Goal: Use online tool/utility: Utilize a website feature to perform a specific function

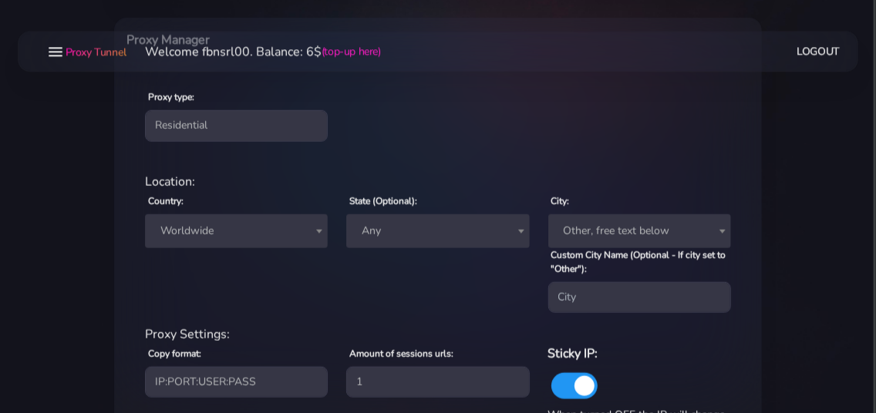
scroll to position [583, 0]
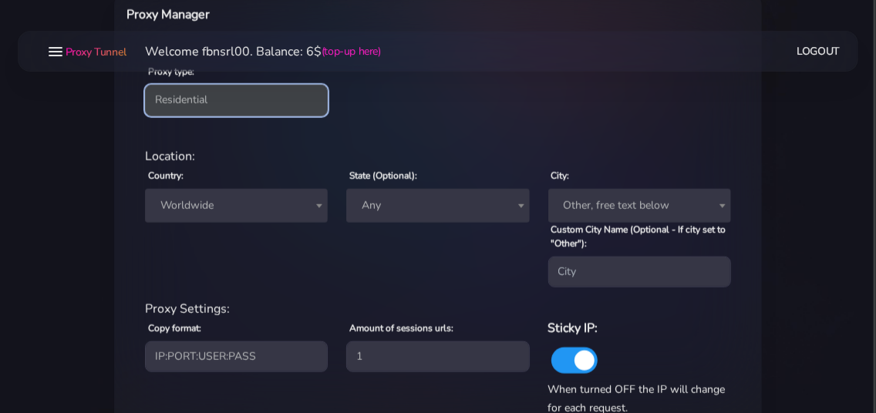
click at [145, 85] on select "Residential Static Mobile" at bounding box center [236, 100] width 183 height 31
select select "static"
click option "Static" at bounding box center [0, 0] width 0 height 0
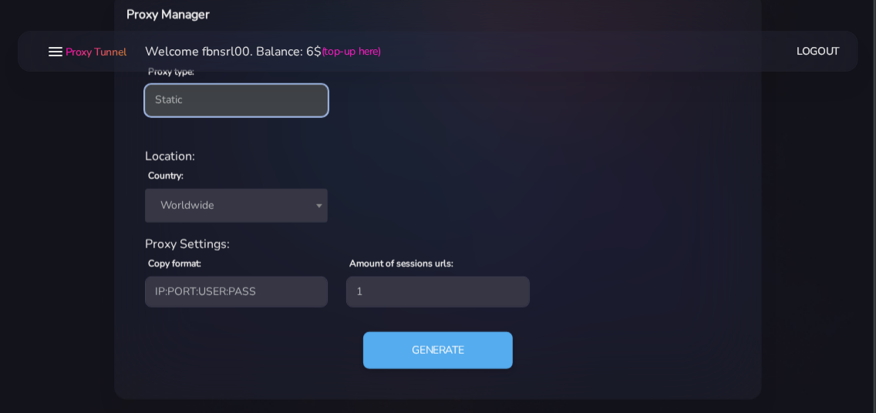
scroll to position [588, 0]
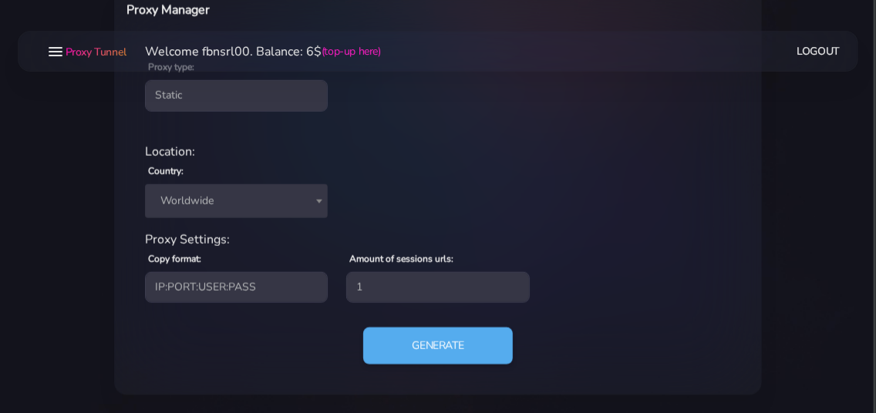
click at [223, 207] on span "Worldwide" at bounding box center [236, 202] width 164 height 22
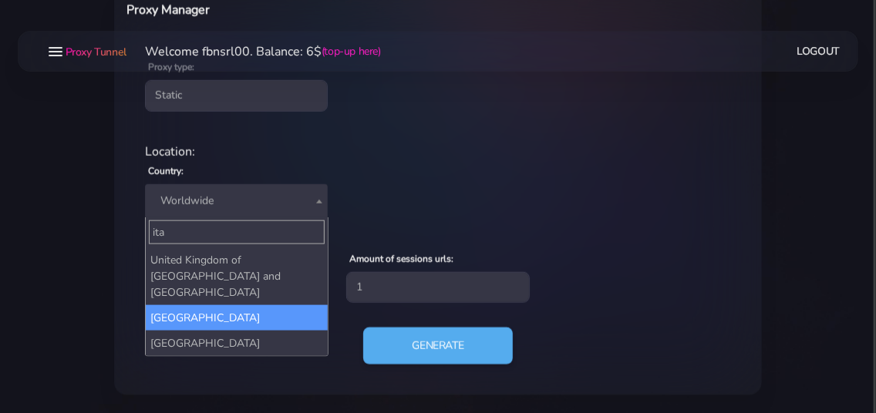
type input "ita"
select select "IT"
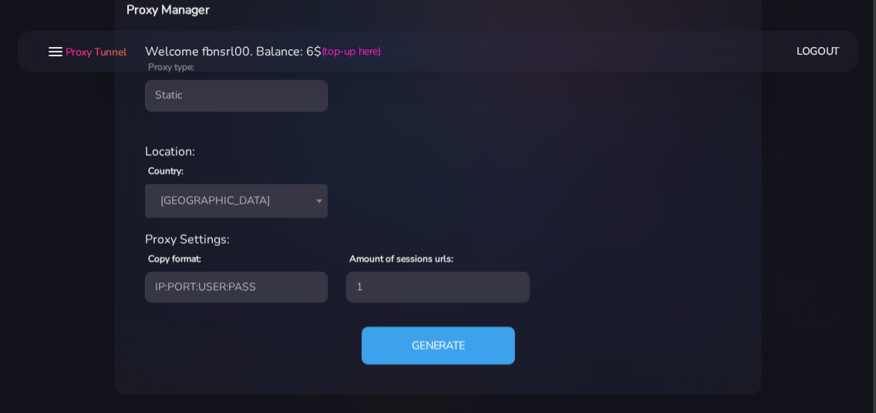
click at [407, 346] on button "Generate" at bounding box center [438, 346] width 153 height 38
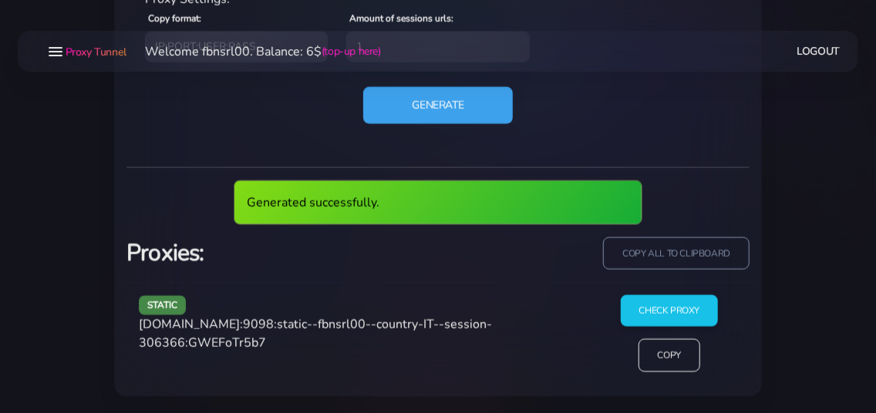
scroll to position [771, 0]
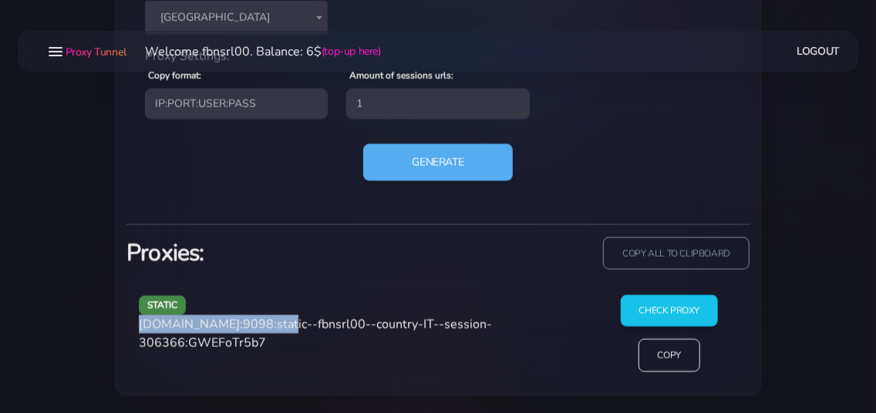
drag, startPoint x: 140, startPoint y: 325, endPoint x: 273, endPoint y: 322, distance: 132.7
click at [273, 322] on span "agg.proxytunnel.io:9098:static--fbnsrl00--country-IT--session-306366:GWEFoTr5b7" at bounding box center [315, 333] width 353 height 35
copy span "[DOMAIN_NAME]:9098"
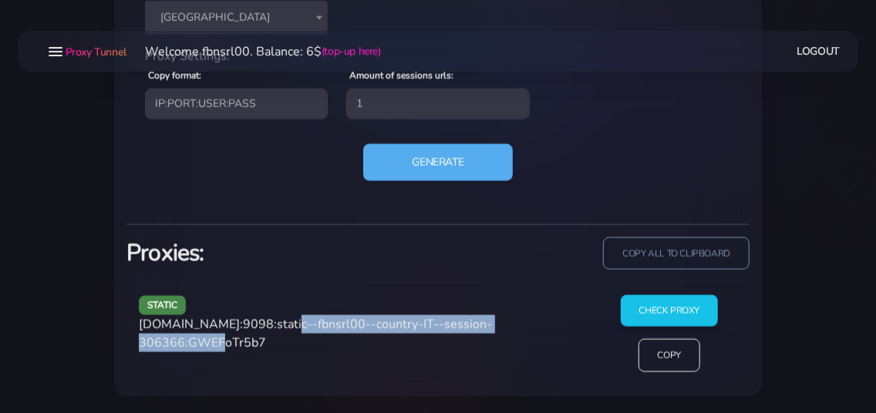
drag, startPoint x: 279, startPoint y: 325, endPoint x: 230, endPoint y: 342, distance: 52.2
click at [230, 342] on span "agg.proxytunnel.io:9098:static--fbnsrl00--country-IT--session-306366:GWEFoTr5b7" at bounding box center [315, 333] width 353 height 35
copy span "static--fbnsrl00--country-IT--session-306366"
drag, startPoint x: 234, startPoint y: 342, endPoint x: 307, endPoint y: 345, distance: 73.3
click at [307, 345] on span "agg.proxytunnel.io:9098:static--fbnsrl00--country-IT--session-306366:GWEFoTr5b7" at bounding box center [315, 333] width 353 height 35
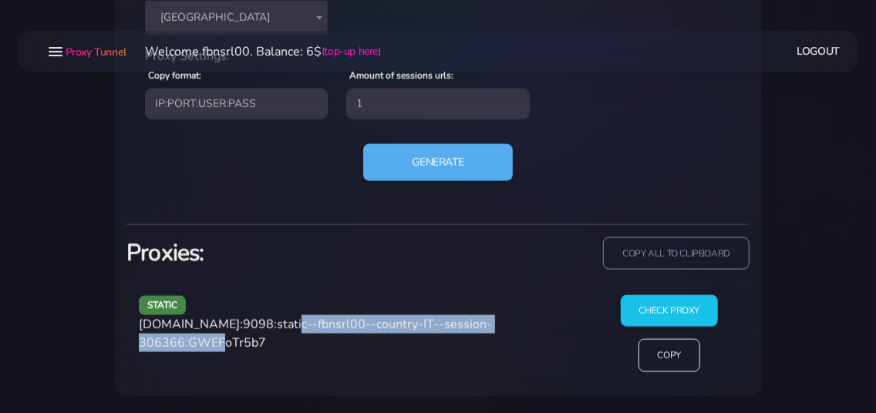
copy span "GWEFoTr5b7"
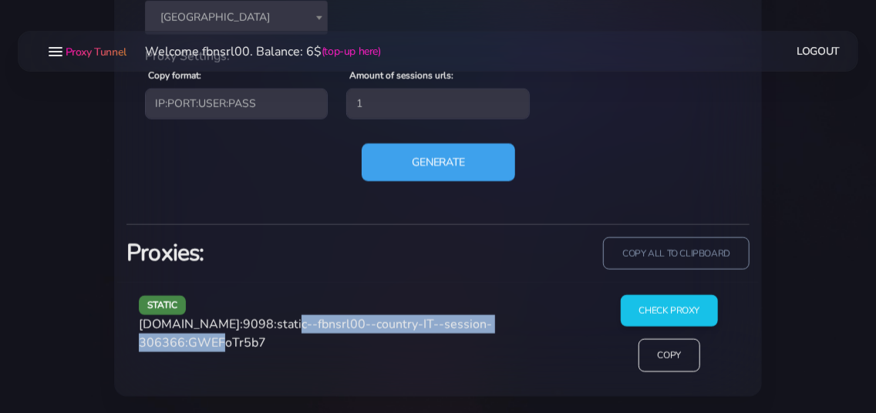
click at [420, 161] on button "Generate" at bounding box center [438, 162] width 153 height 38
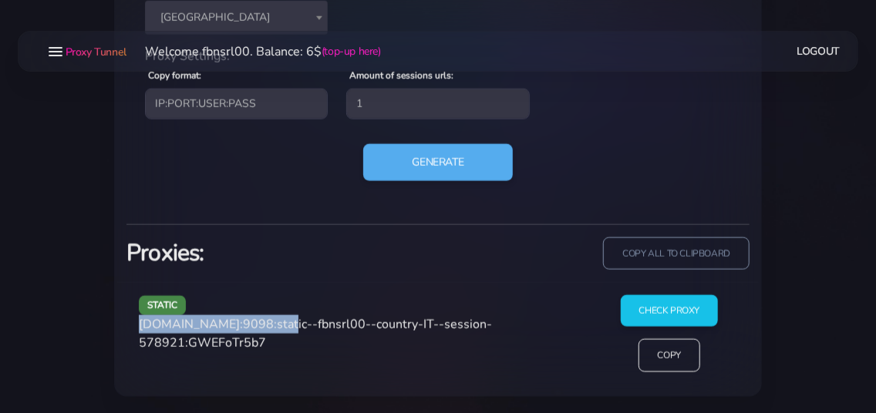
drag, startPoint x: 140, startPoint y: 325, endPoint x: 272, endPoint y: 325, distance: 132.7
click at [272, 325] on span "agg.proxytunnel.io:9098:static--fbnsrl00--country-IT--session-578921:GWEFoTr5b7" at bounding box center [315, 333] width 353 height 35
copy span "[DOMAIN_NAME]:9098"
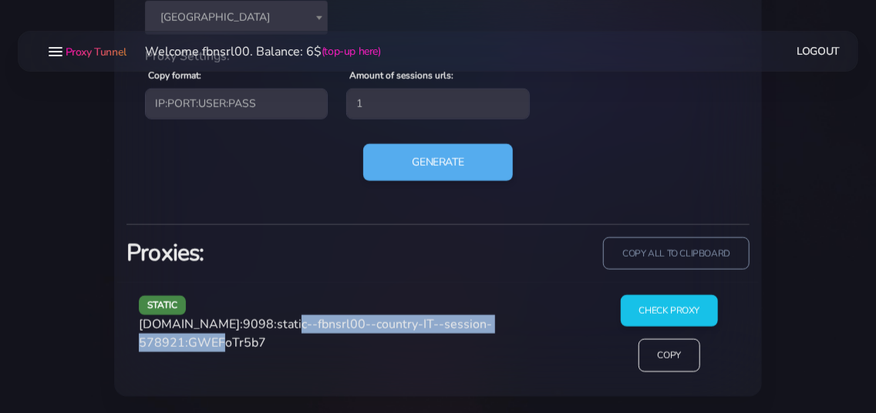
drag, startPoint x: 278, startPoint y: 326, endPoint x: 228, endPoint y: 344, distance: 53.2
click at [228, 344] on span "agg.proxytunnel.io:9098:static--fbnsrl00--country-IT--session-578921:GWEFoTr5b7" at bounding box center [315, 333] width 353 height 35
copy span "static--fbnsrl00--country-IT--session-578921"
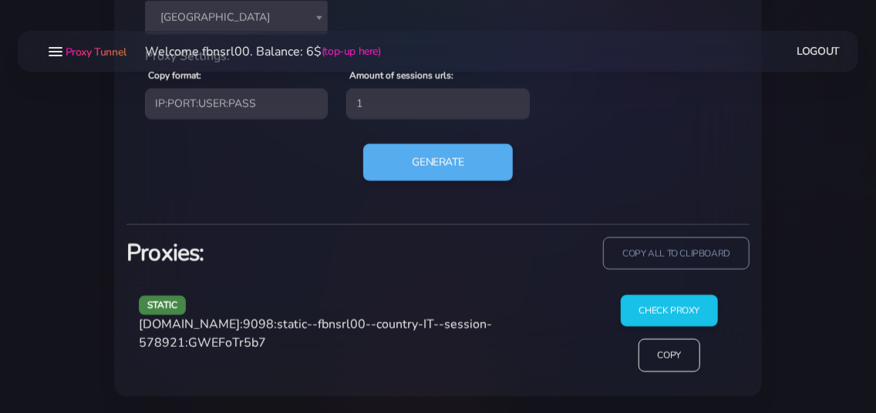
click at [281, 343] on span "agg.proxytunnel.io:9098:static--fbnsrl00--country-IT--session-578921:GWEFoTr5b7" at bounding box center [315, 333] width 353 height 35
copy span "GWEFoTr5b7"
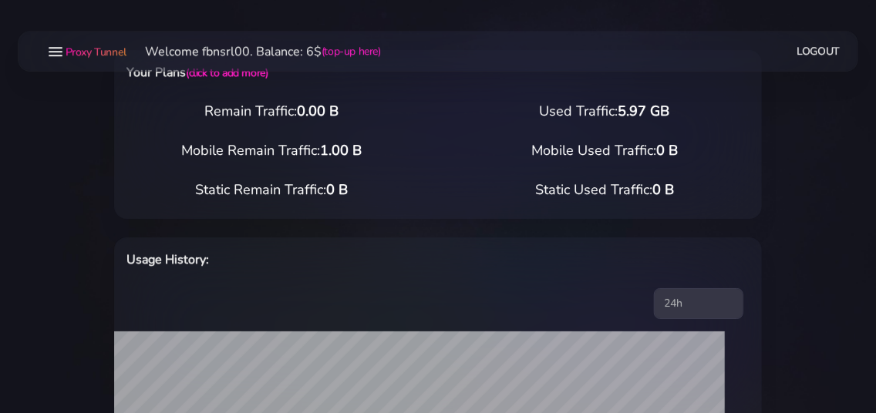
scroll to position [0, 0]
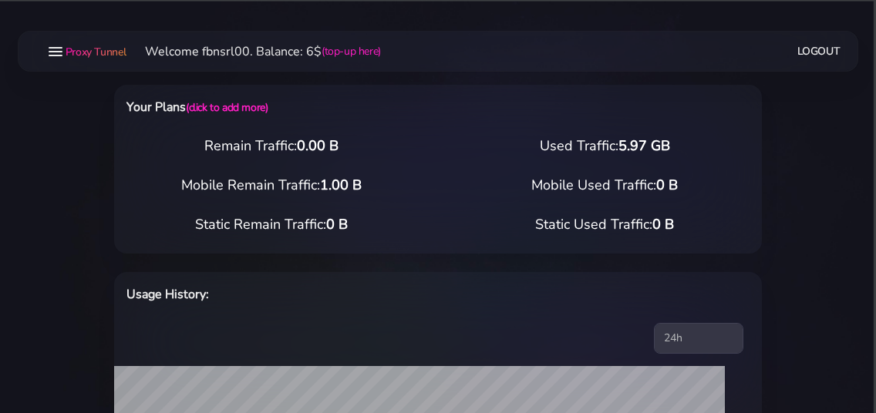
select select "static"
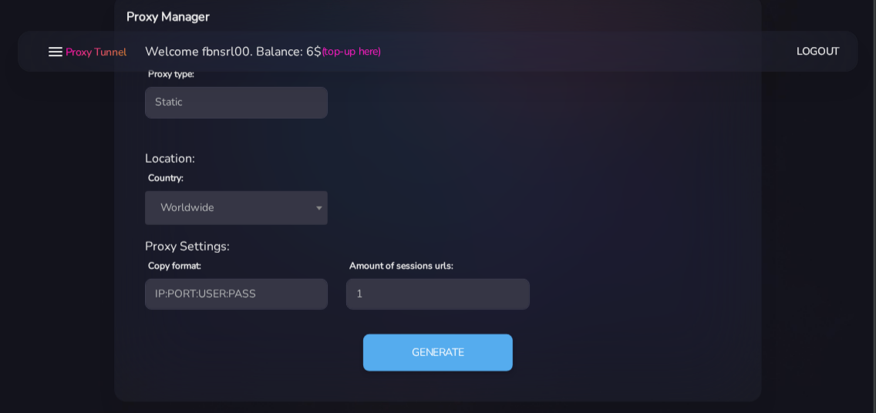
scroll to position [583, 0]
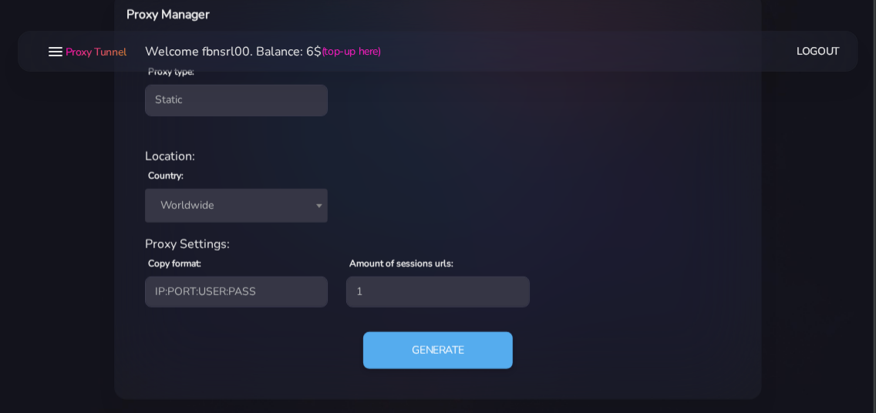
click at [272, 351] on div "Generate" at bounding box center [438, 356] width 605 height 49
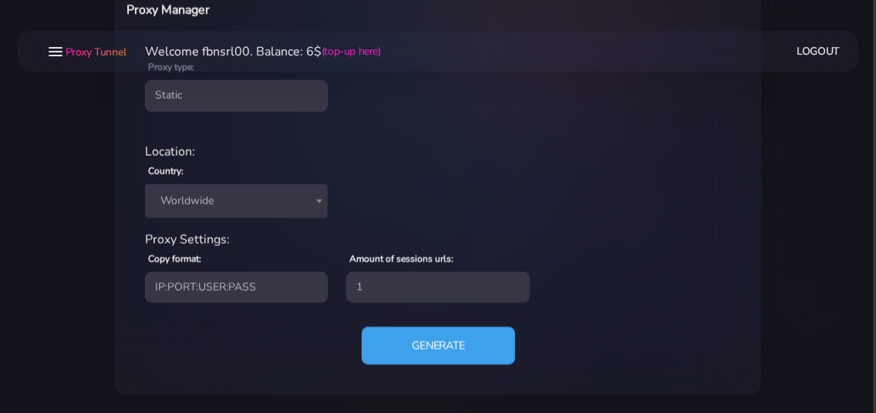
click at [393, 344] on button "Generate" at bounding box center [438, 346] width 153 height 38
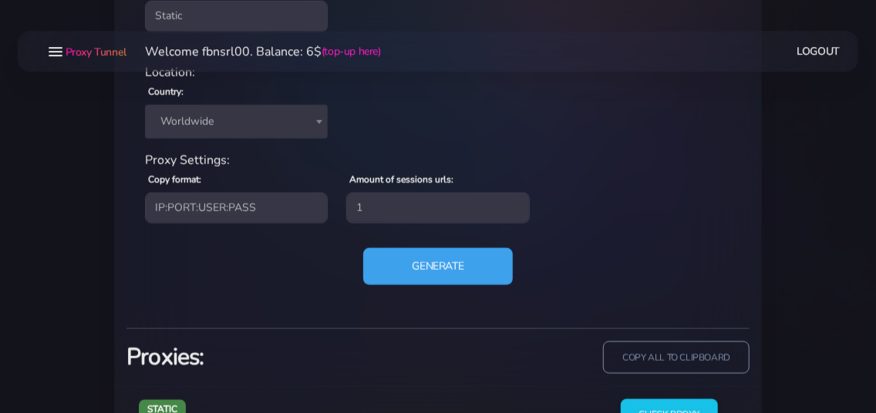
scroll to position [771, 0]
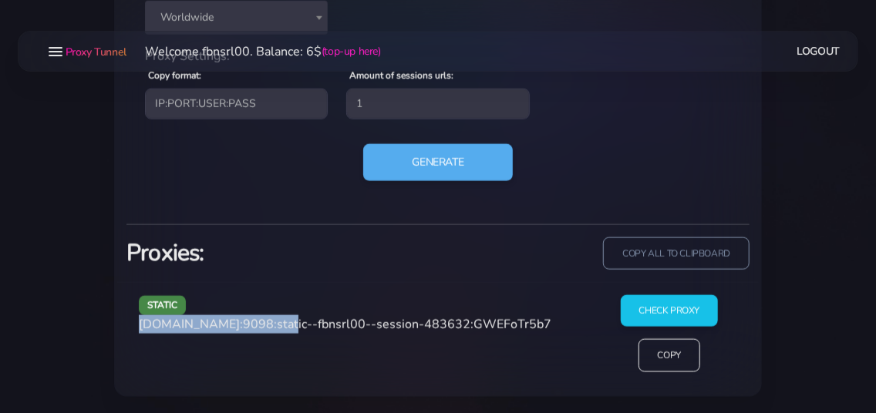
drag, startPoint x: 140, startPoint y: 324, endPoint x: 273, endPoint y: 323, distance: 133.4
click at [273, 323] on span "agg.proxytunnel.io:9098:static--fbnsrl00--session-483632:GWEFoTr5b7" at bounding box center [345, 324] width 413 height 17
copy span "agg.proxytunnel.io:9098"
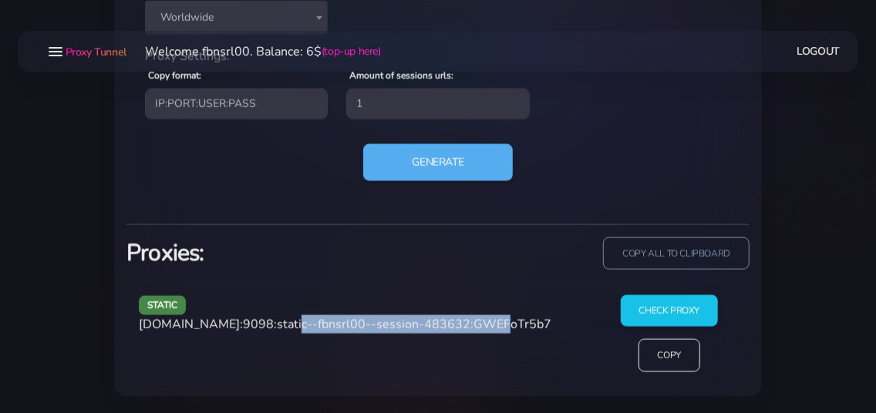
drag, startPoint x: 279, startPoint y: 322, endPoint x: 464, endPoint y: 328, distance: 184.4
click at [464, 328] on span "agg.proxytunnel.io:9098:static--fbnsrl00--session-483632:GWEFoTr5b7" at bounding box center [345, 324] width 413 height 17
copy span "static--fbnsrl00--session-483632"
drag, startPoint x: 473, startPoint y: 319, endPoint x: 545, endPoint y: 319, distance: 72.5
click at [545, 319] on div "static agg.proxytunnel.io:9098:static--fbnsrl00--session-483632:GWEFoTr5b7" at bounding box center [361, 339] width 463 height 89
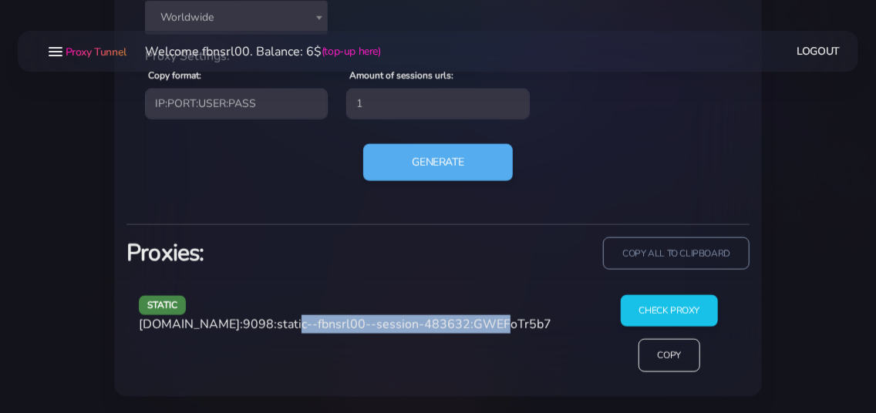
copy span "GWEFoTr5b7"
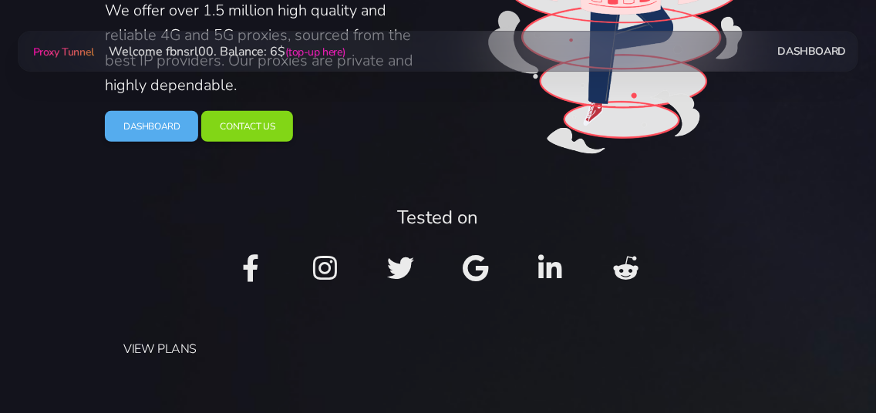
scroll to position [83, 0]
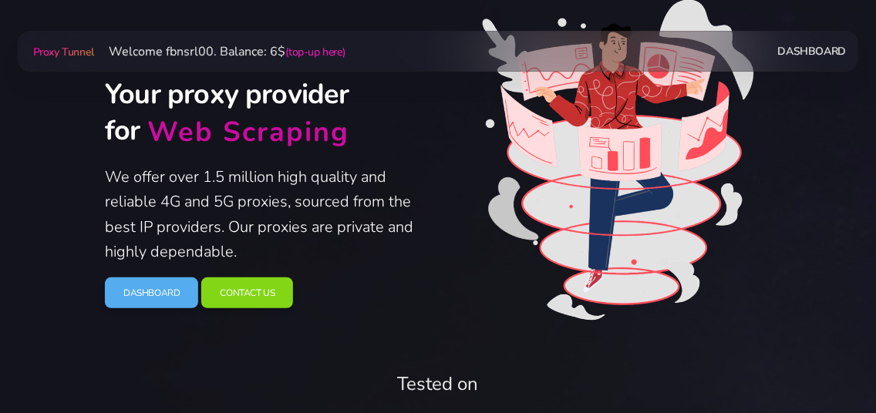
click at [827, 57] on link "Dashboard" at bounding box center [812, 51] width 68 height 29
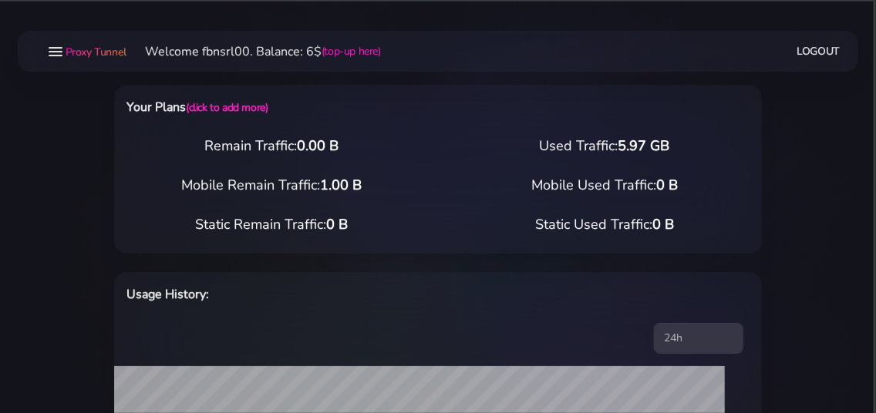
click at [91, 50] on span "Proxy Tunnel" at bounding box center [96, 52] width 61 height 15
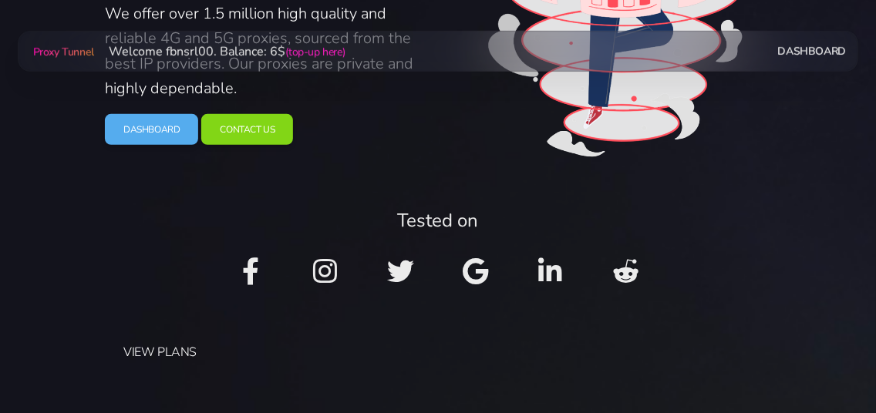
scroll to position [250, 0]
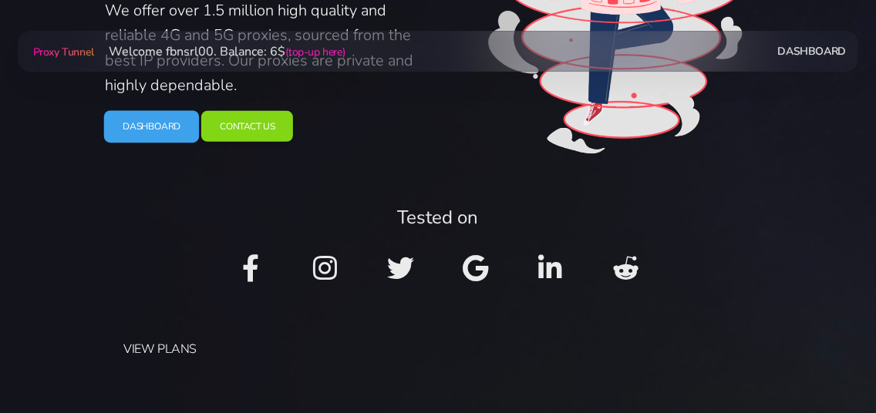
click at [152, 130] on link "Dashboard" at bounding box center [152, 126] width 96 height 32
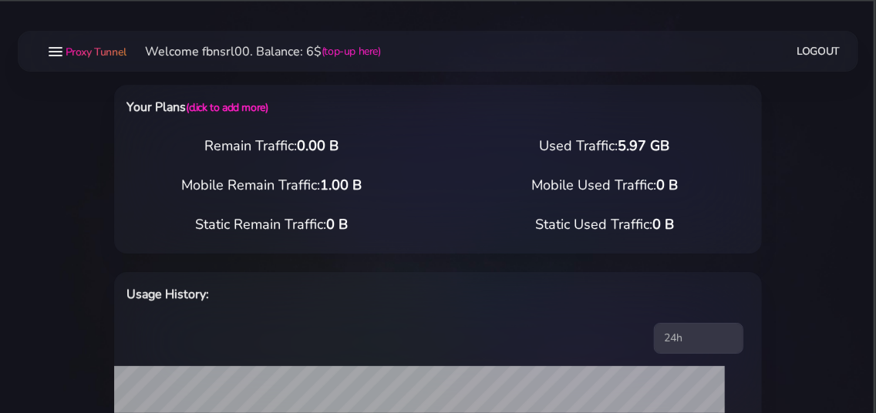
click at [57, 55] on icon at bounding box center [56, 56] width 14 height 2
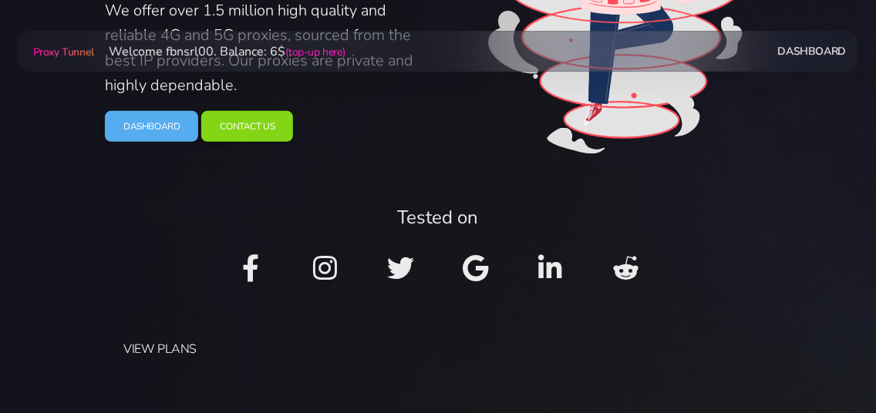
scroll to position [167, 0]
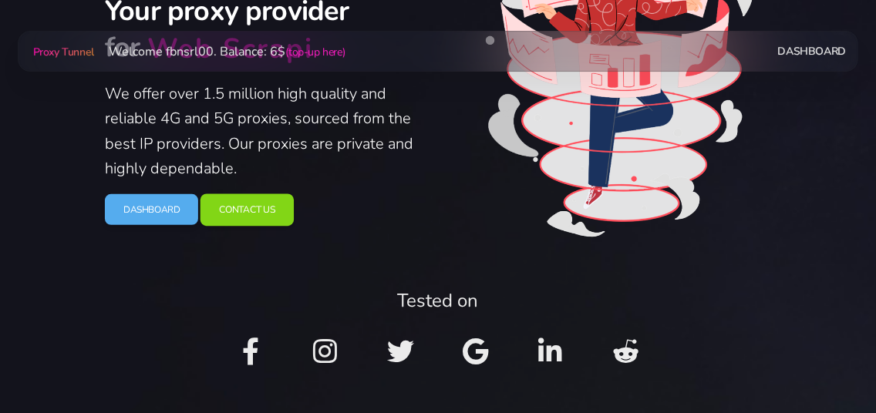
click at [256, 214] on link "Contact Us" at bounding box center [247, 210] width 93 height 32
click at [72, 47] on span "Proxy Tunnel" at bounding box center [63, 52] width 61 height 15
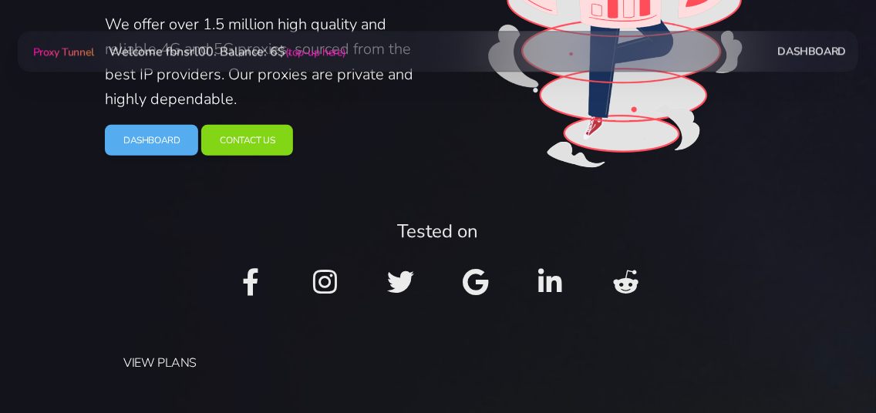
scroll to position [250, 0]
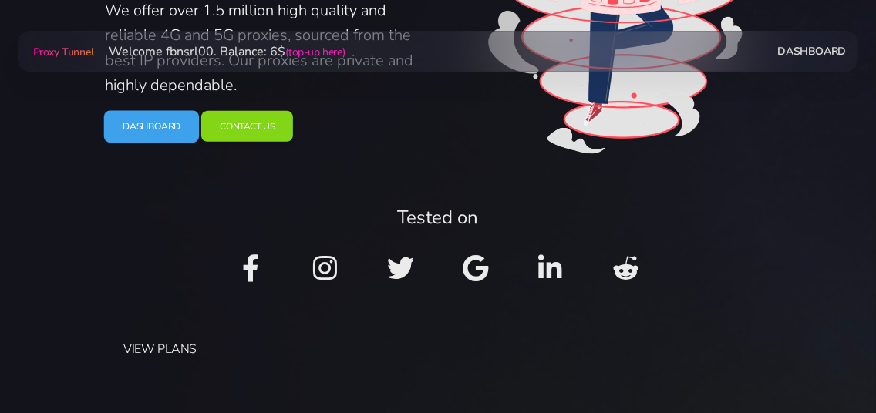
click at [138, 119] on link "Dashboard" at bounding box center [152, 126] width 96 height 32
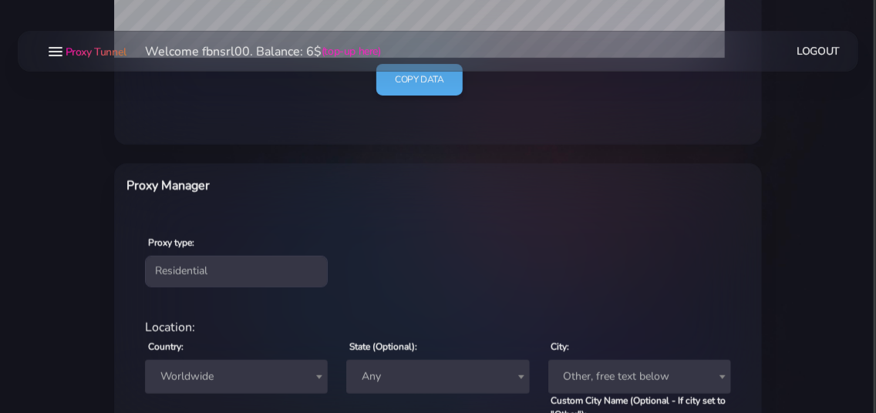
scroll to position [500, 0]
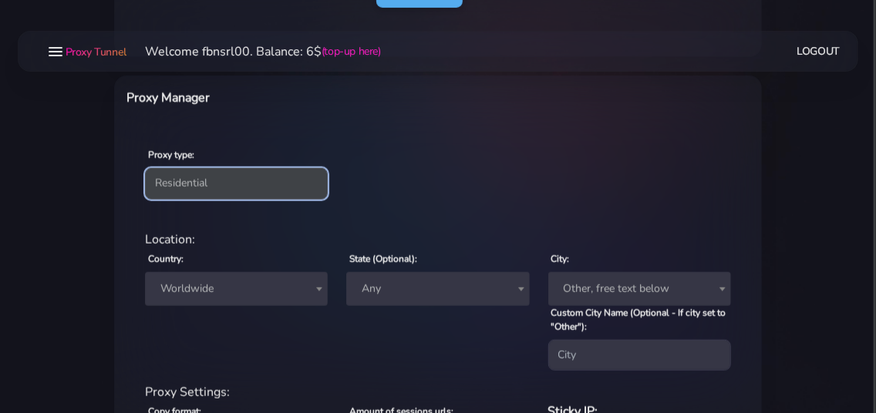
click at [145, 168] on select "Residential Static Mobile" at bounding box center [236, 183] width 183 height 31
select select "static"
click option "Static" at bounding box center [0, 0] width 0 height 0
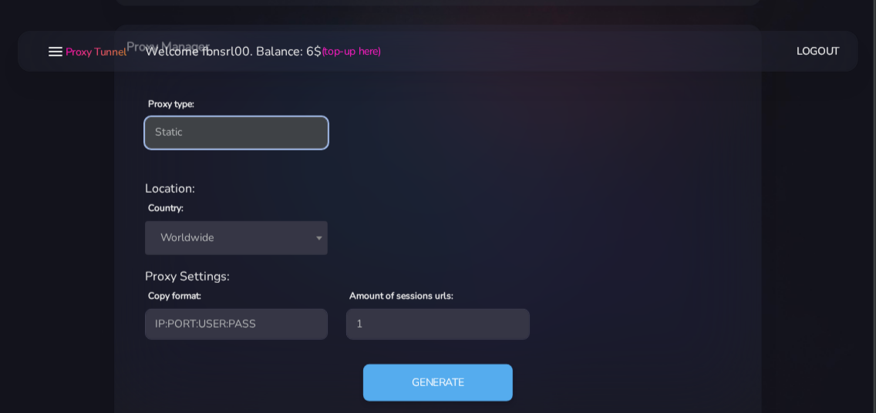
scroll to position [588, 0]
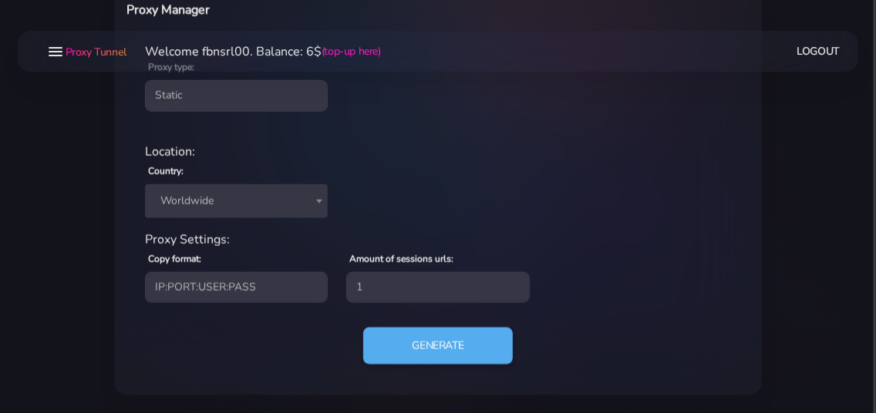
click at [207, 204] on span "Worldwide" at bounding box center [236, 202] width 164 height 22
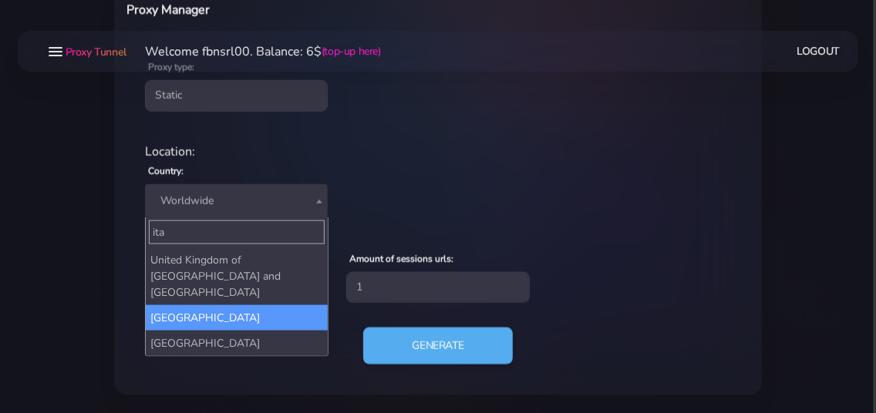
type input "ita"
select select "IT"
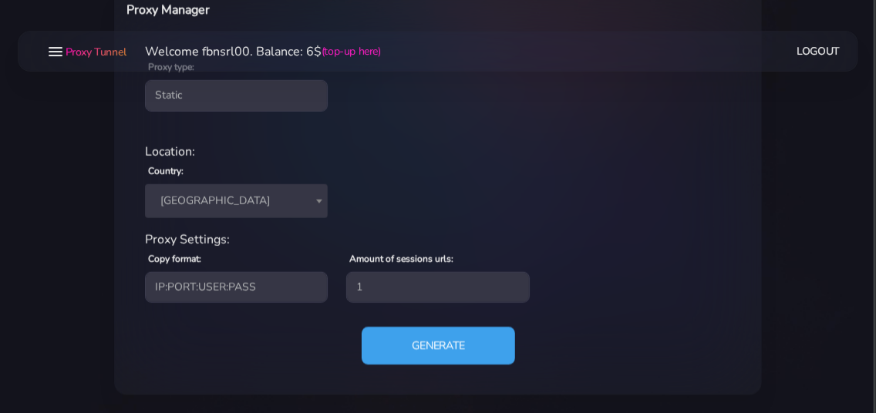
click at [433, 342] on button "Generate" at bounding box center [438, 346] width 153 height 38
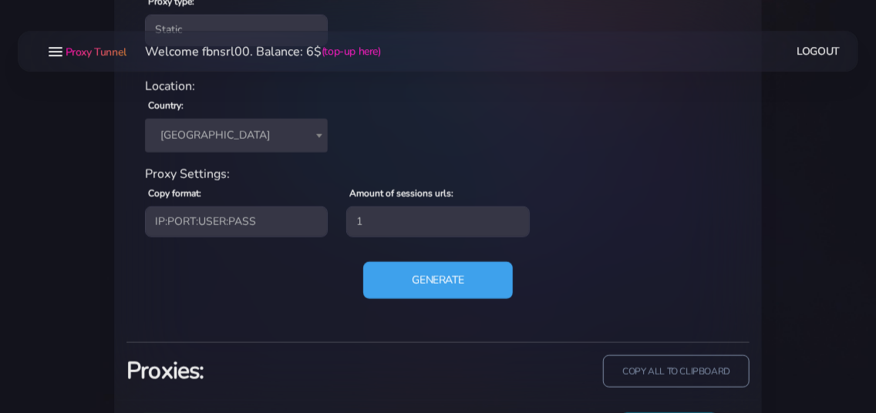
scroll to position [771, 0]
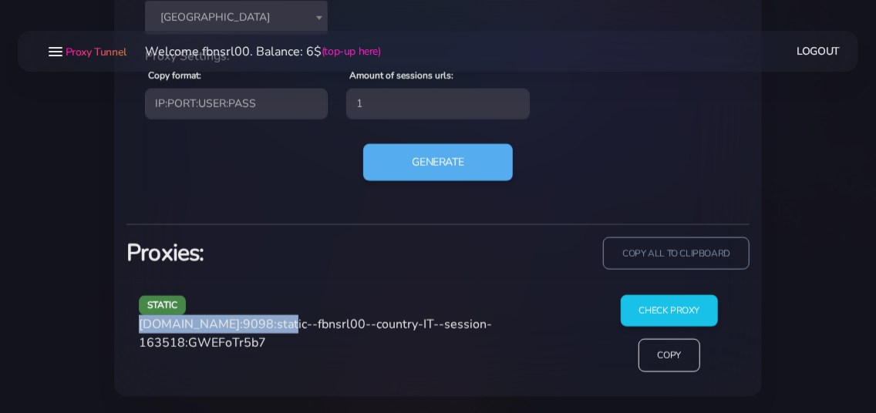
drag, startPoint x: 138, startPoint y: 323, endPoint x: 272, endPoint y: 329, distance: 134.3
click at [272, 329] on div "static [DOMAIN_NAME]:9098:static--fbnsrl00--country-IT--session-163518:GWEFoTr5…" at bounding box center [361, 339] width 463 height 89
copy span "[DOMAIN_NAME]:9098"
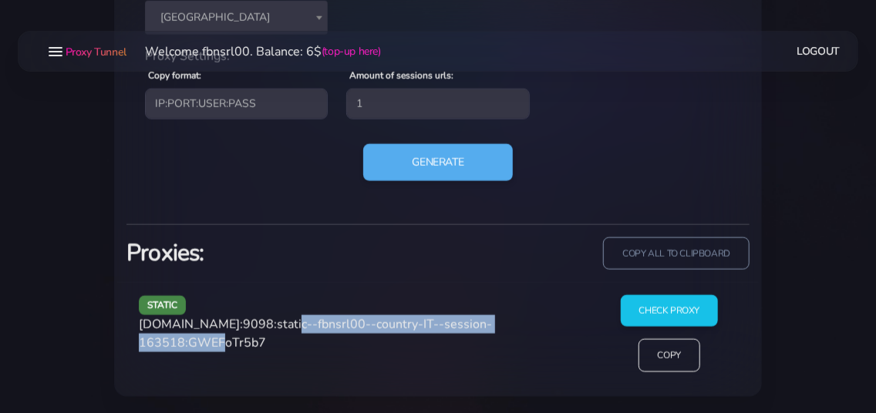
drag, startPoint x: 278, startPoint y: 325, endPoint x: 228, endPoint y: 349, distance: 55.5
click at [228, 349] on span "[DOMAIN_NAME]:9098:static--fbnsrl00--country-IT--session-163518:GWEFoTr5b7" at bounding box center [315, 333] width 353 height 35
copy span "static--fbnsrl00--country-IT--session-163518"
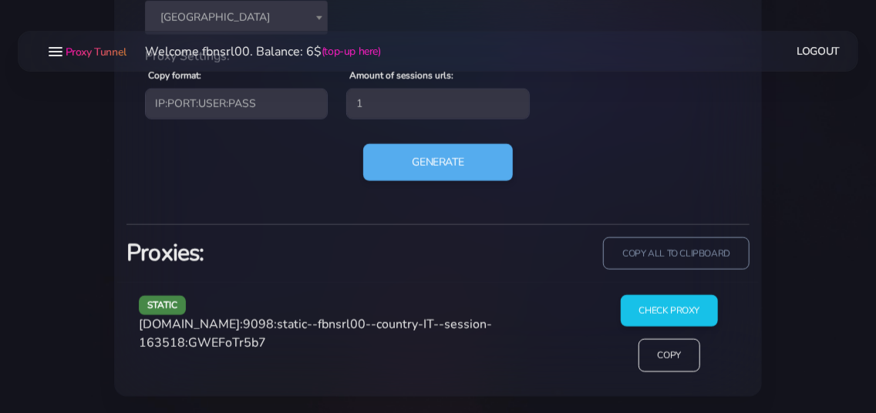
click at [277, 341] on span "[DOMAIN_NAME]:9098:static--fbnsrl00--country-IT--session-163518:GWEFoTr5b7" at bounding box center [315, 333] width 353 height 35
copy span "GWEFoTr5b7"
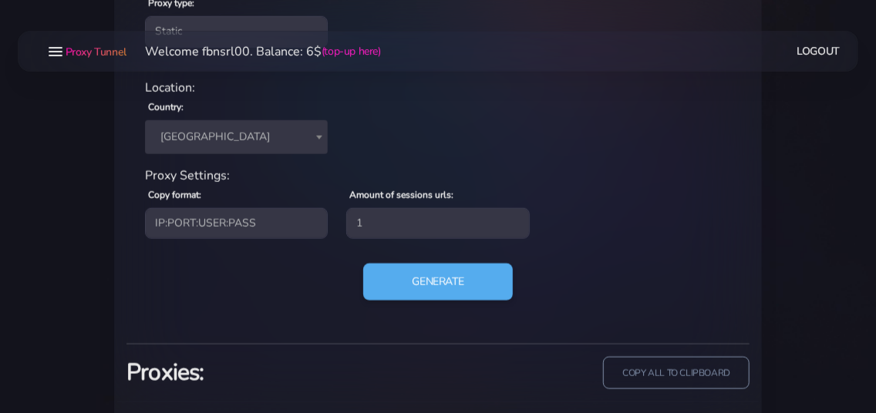
scroll to position [666, 0]
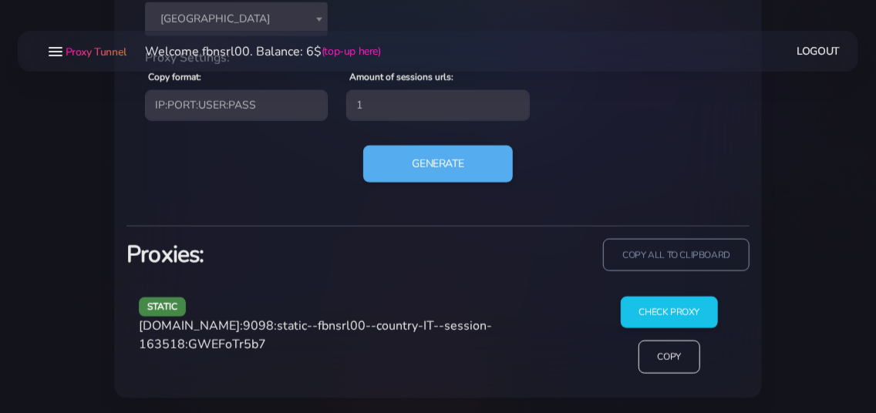
scroll to position [771, 0]
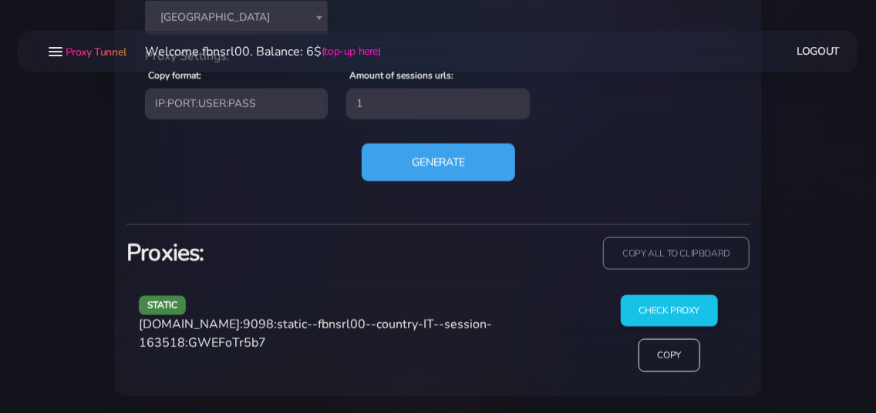
click at [418, 160] on button "Generate" at bounding box center [438, 162] width 153 height 38
